Goal: Information Seeking & Learning: Learn about a topic

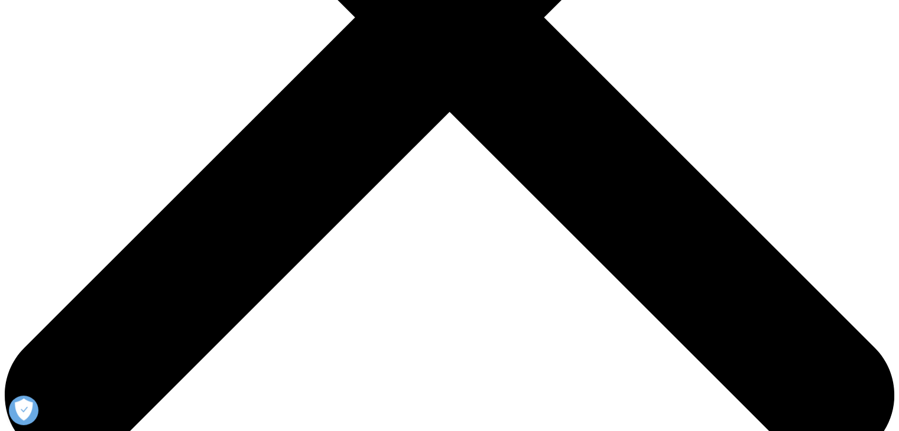
scroll to position [473, 0]
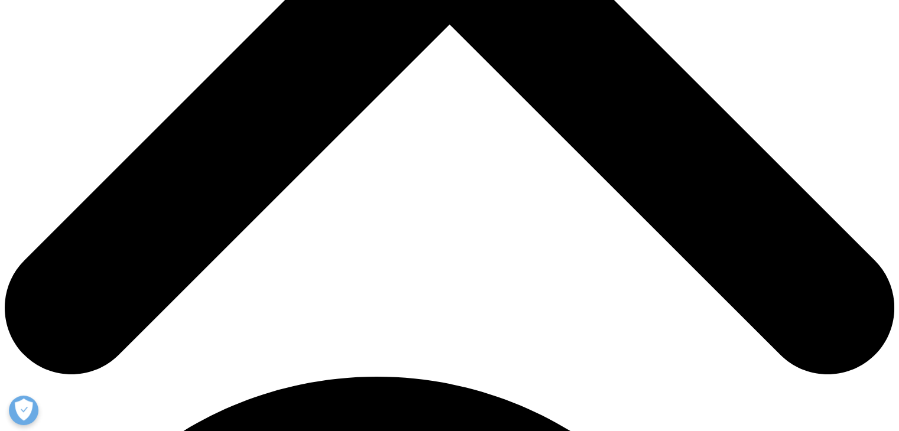
scroll to position [532, 0]
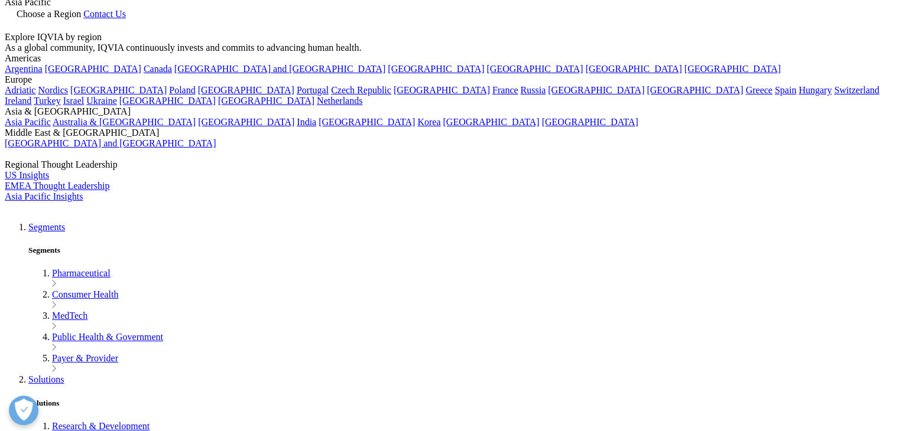
scroll to position [0, 0]
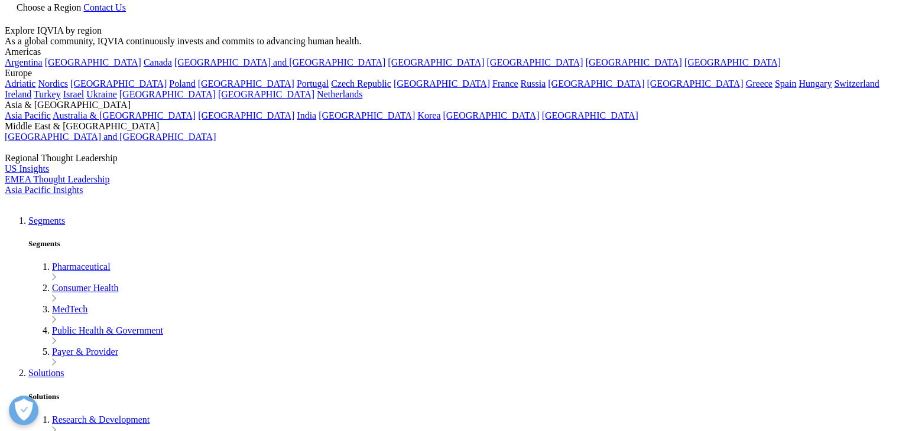
scroll to position [295, 0]
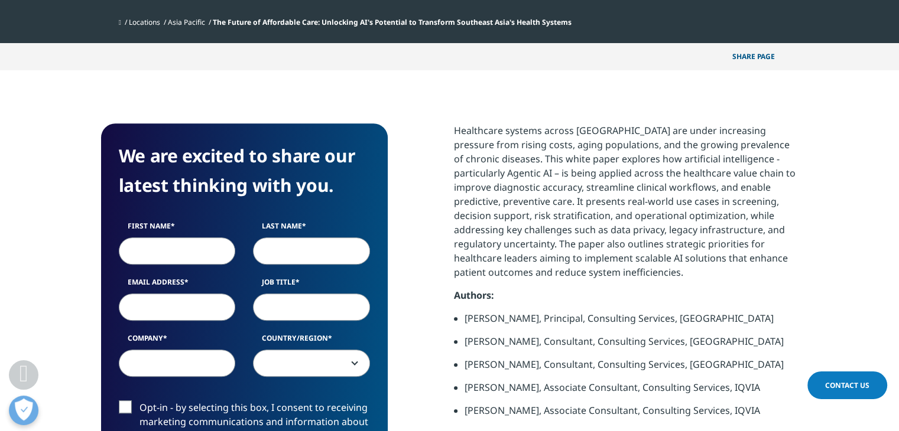
click at [512, 204] on p "Healthcare systems across Southeast Asia are under increasing pressure from ris…" at bounding box center [626, 206] width 345 height 165
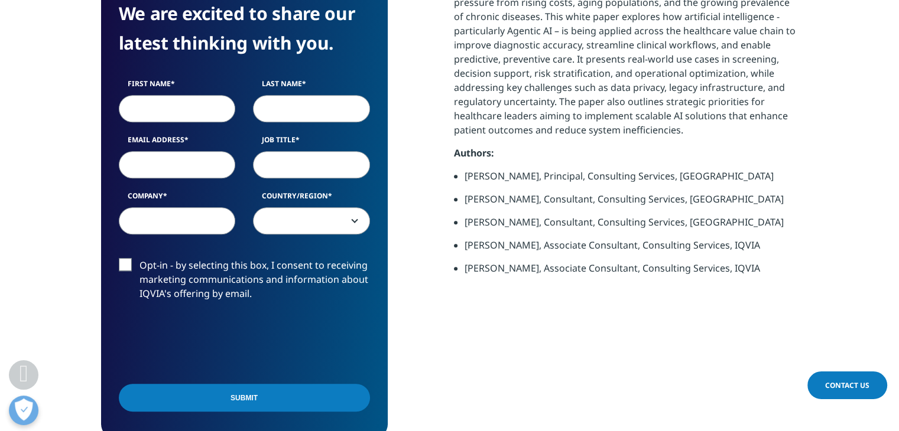
scroll to position [532, 0]
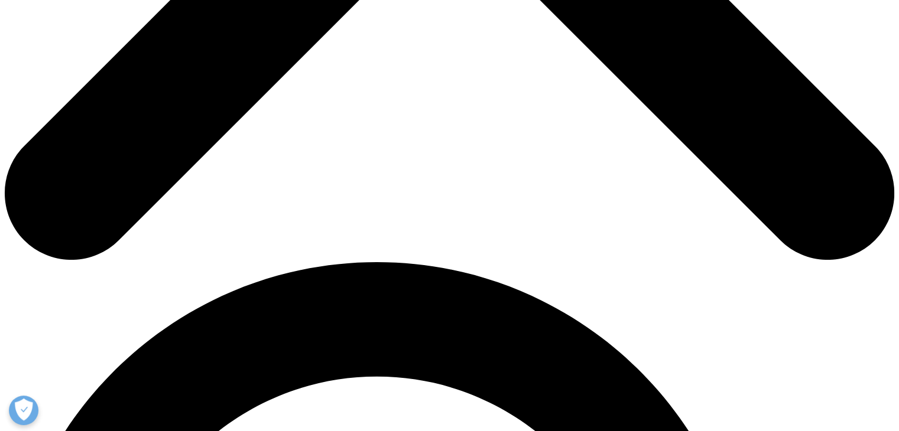
scroll to position [457, 697]
